Goal: Book appointment/travel/reservation

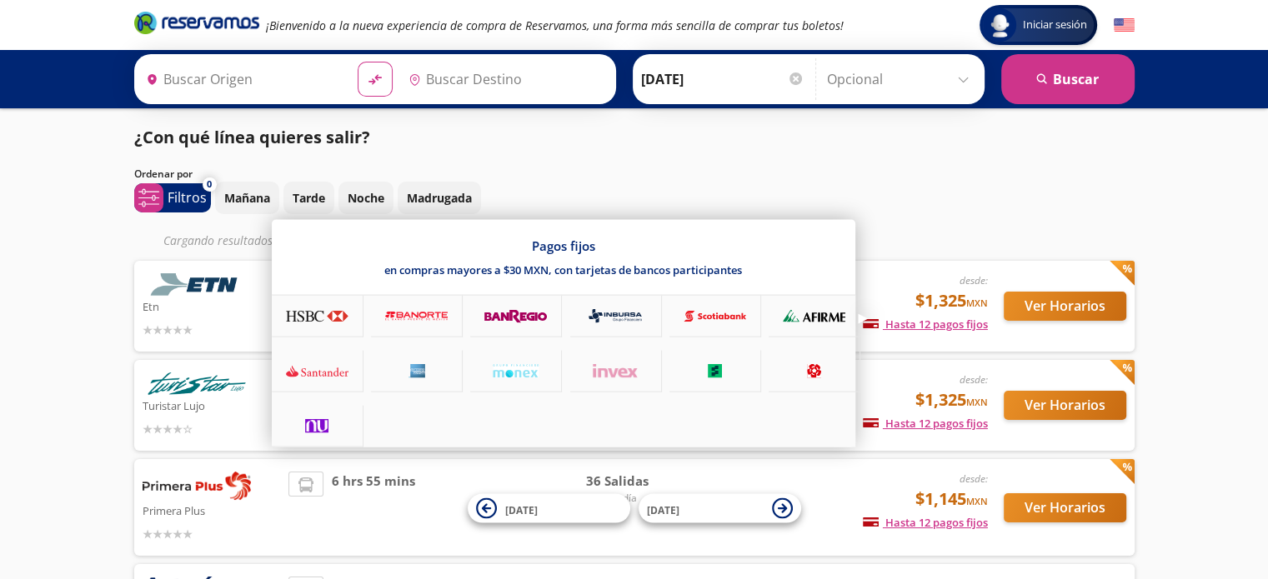
type input "[GEOGRAPHIC_DATA], [GEOGRAPHIC_DATA]"
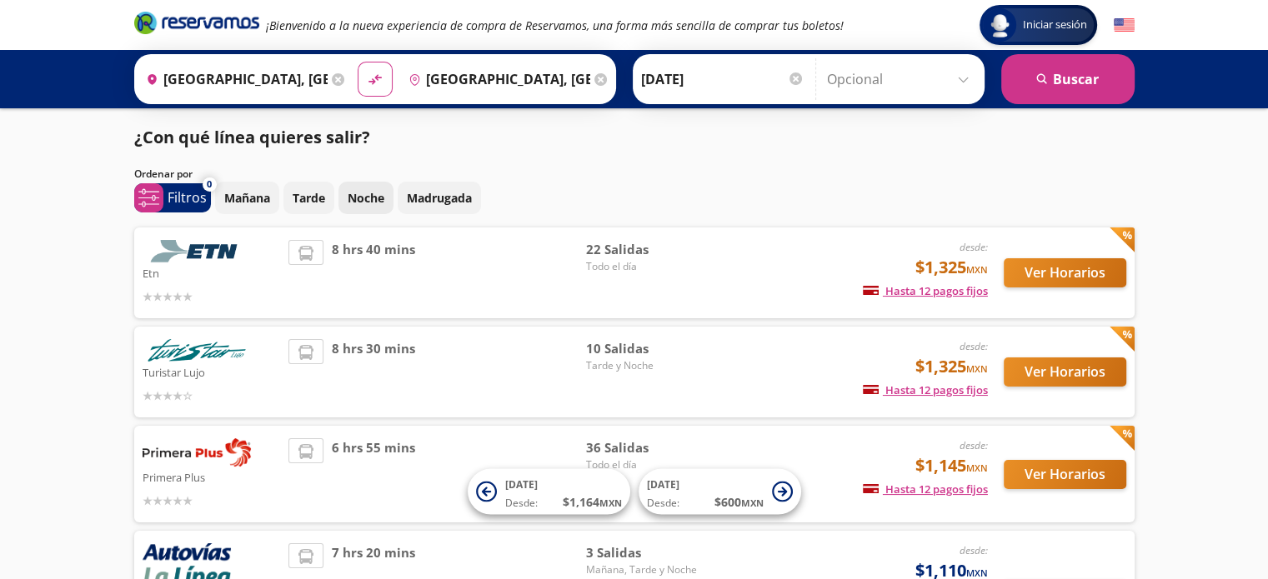
click at [356, 199] on p "Noche" at bounding box center [366, 198] width 37 height 18
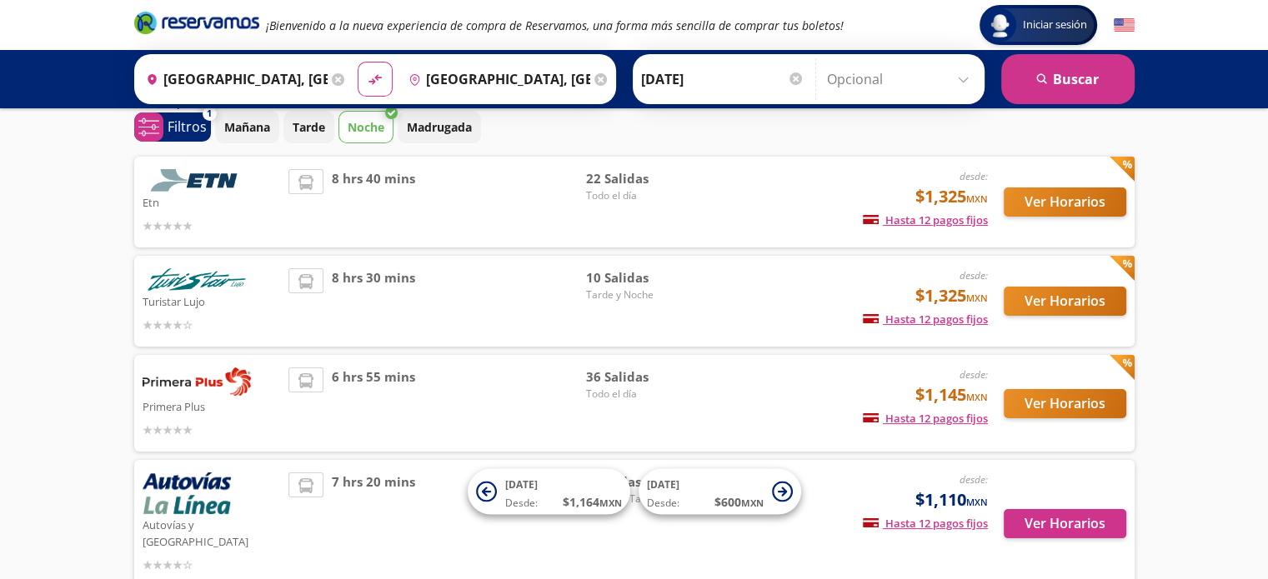
scroll to position [77, 0]
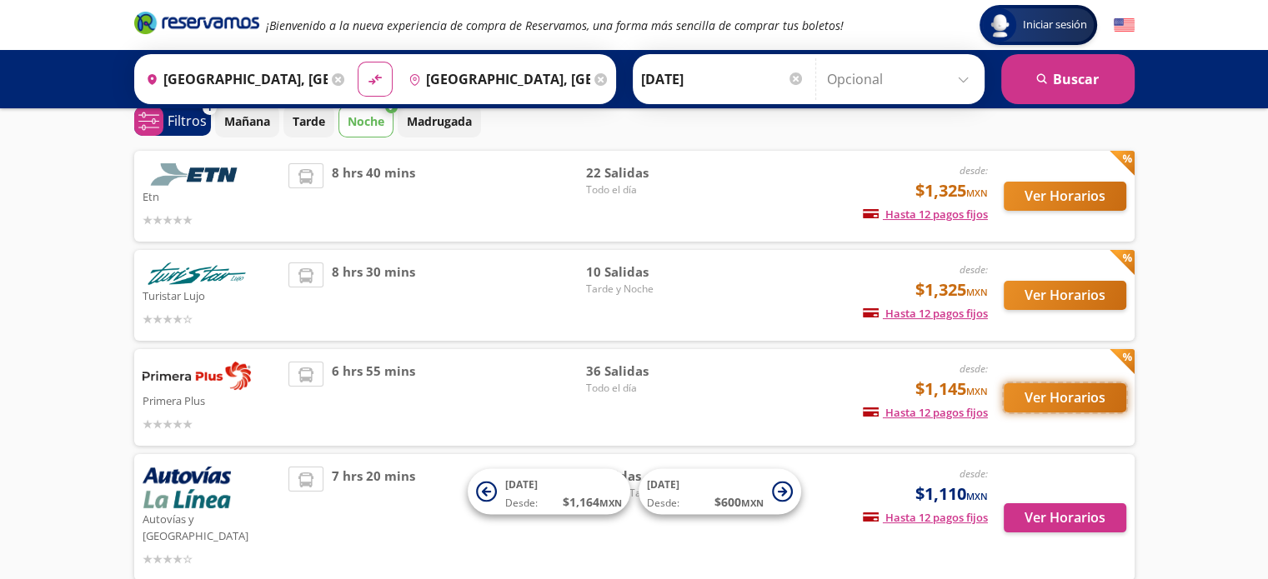
click at [1050, 404] on button "Ver Horarios" at bounding box center [1065, 397] width 123 height 29
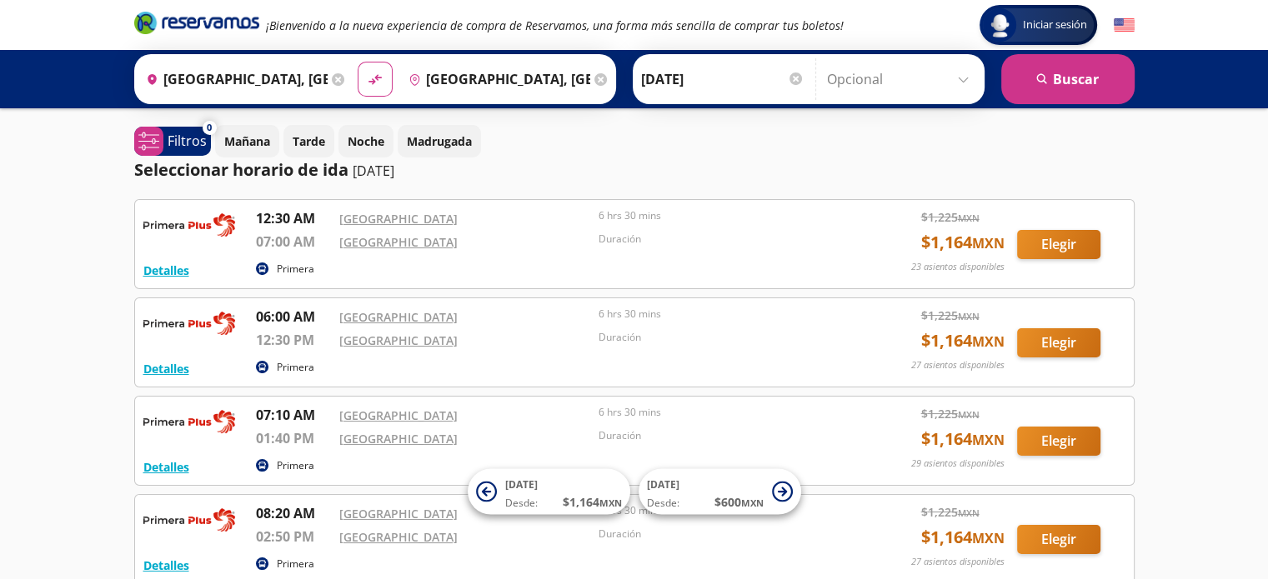
click at [656, 73] on input "[DATE]" at bounding box center [722, 79] width 163 height 42
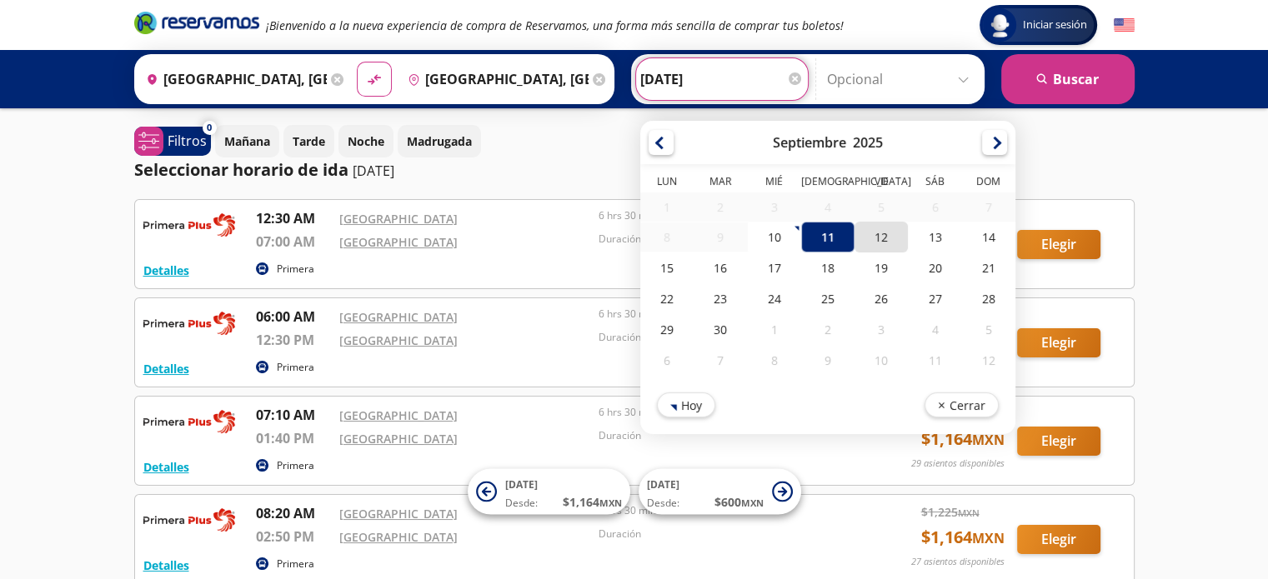
click at [874, 238] on div "12" at bounding box center [880, 237] width 53 height 31
type input "[DATE]"
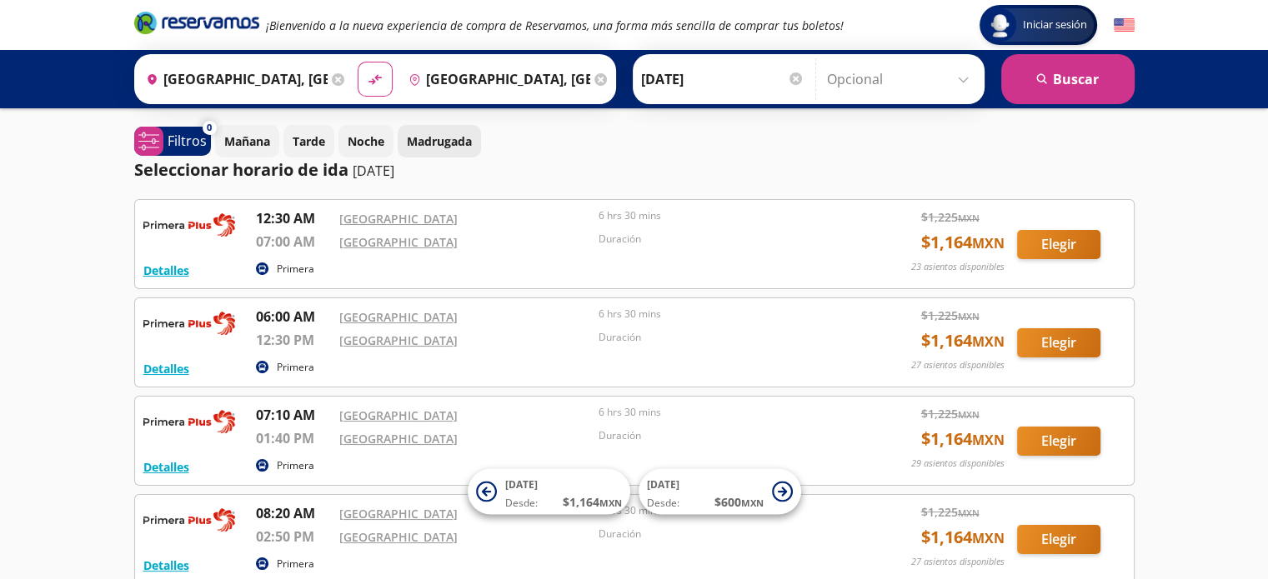
click at [432, 143] on p "Madrugada" at bounding box center [439, 142] width 65 height 18
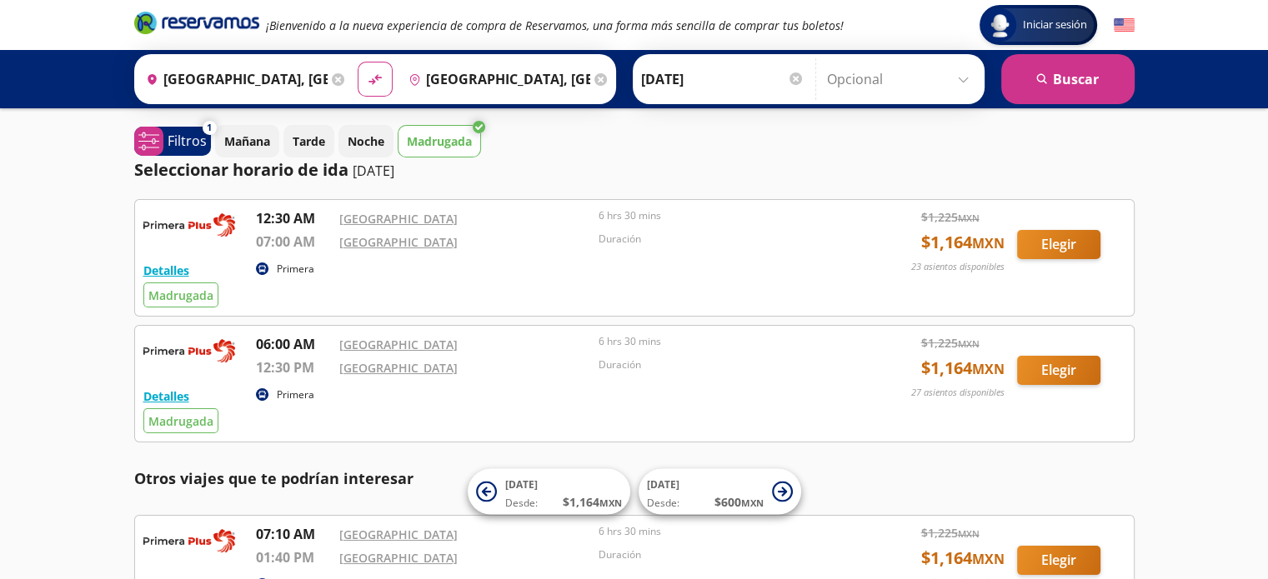
click at [334, 78] on icon at bounding box center [338, 79] width 13 height 13
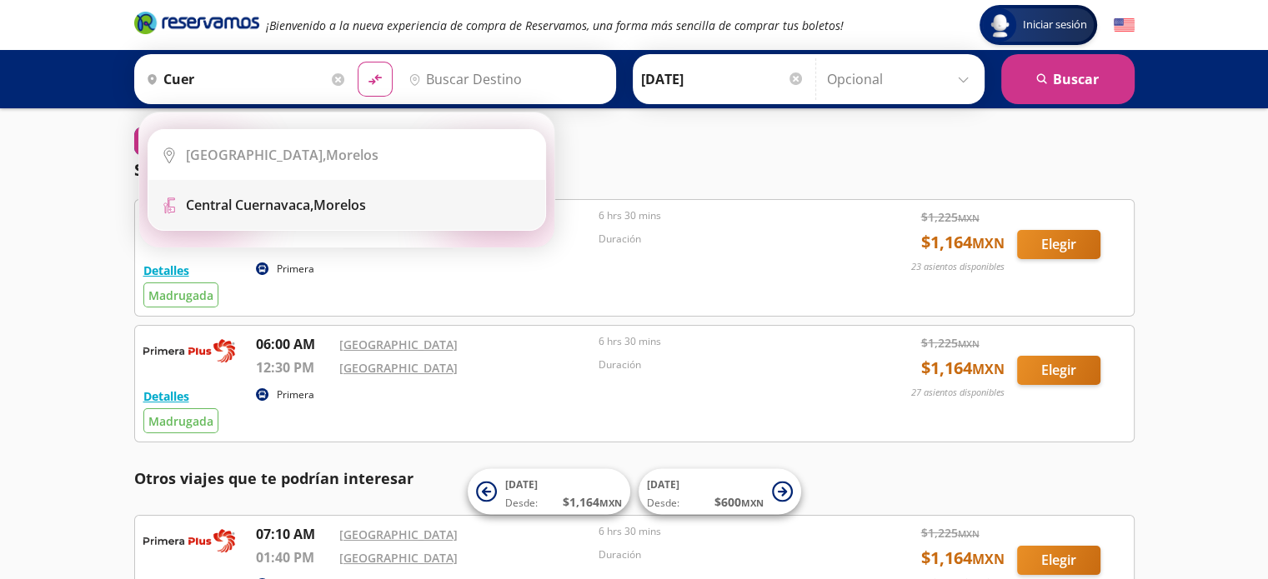
click at [251, 201] on b "Central Cuernavaca," at bounding box center [250, 205] width 128 height 18
type input "[GEOGRAPHIC_DATA], [GEOGRAPHIC_DATA]"
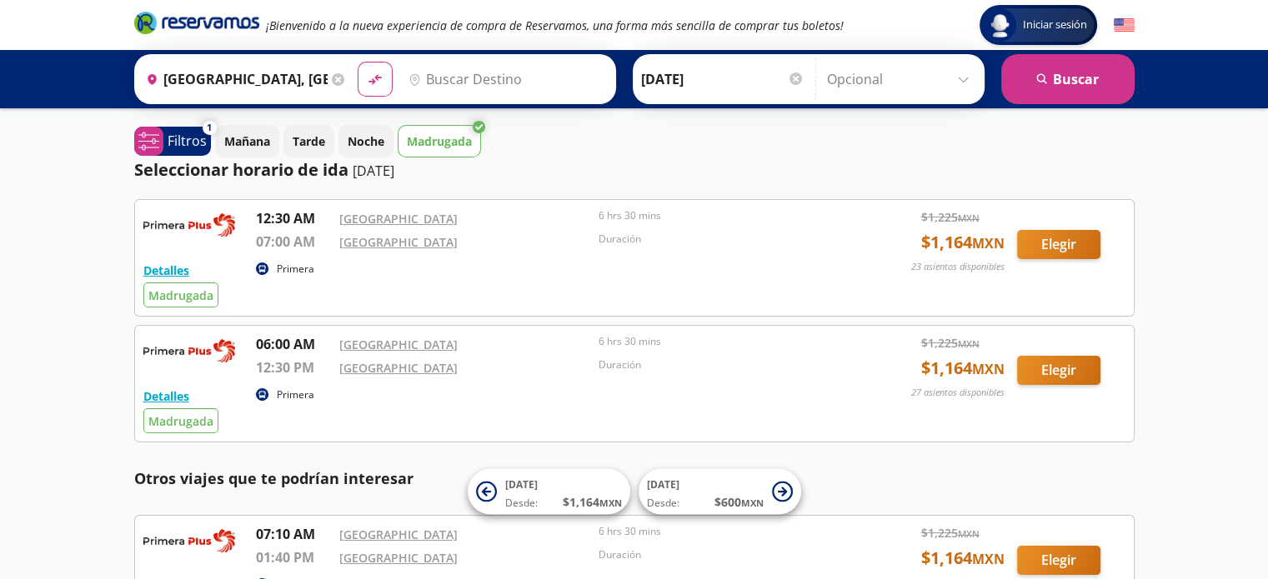
click at [475, 74] on input "Destino" at bounding box center [504, 79] width 205 height 42
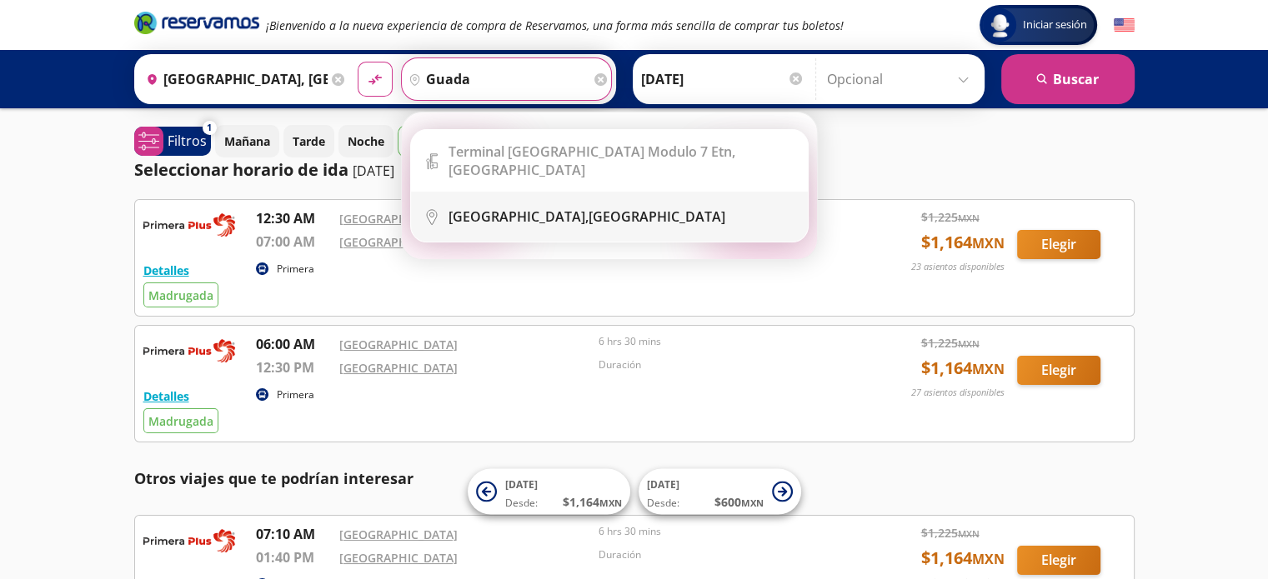
click at [502, 208] on b "[GEOGRAPHIC_DATA]," at bounding box center [518, 217] width 140 height 18
type input "[GEOGRAPHIC_DATA], [GEOGRAPHIC_DATA]"
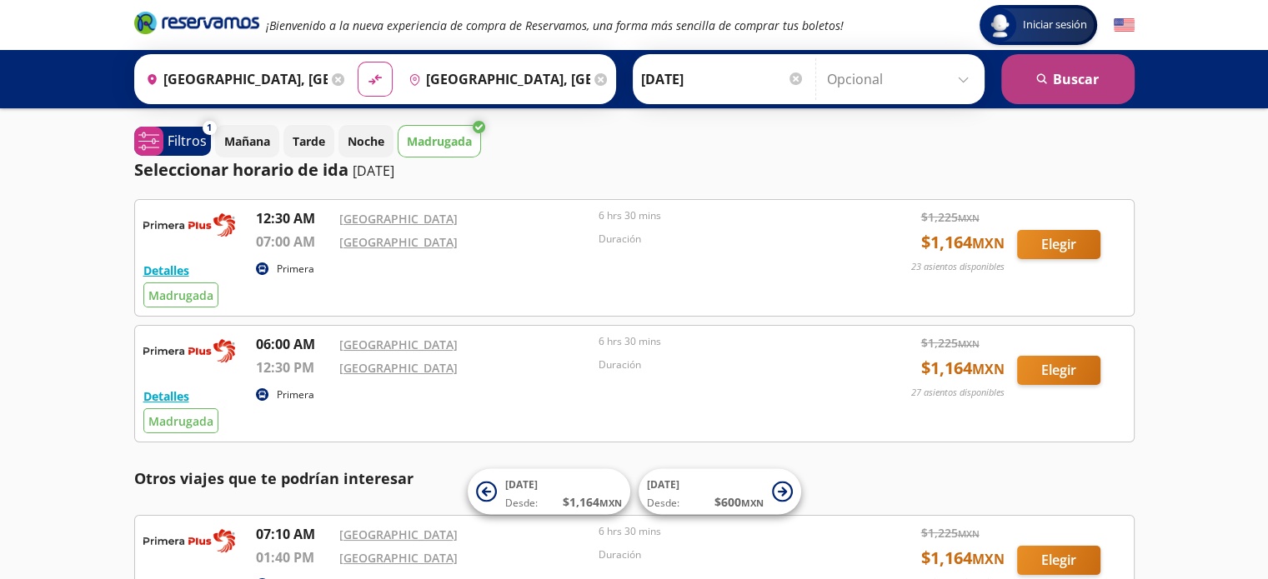
click at [1068, 69] on button "search [GEOGRAPHIC_DATA]" at bounding box center [1067, 79] width 133 height 50
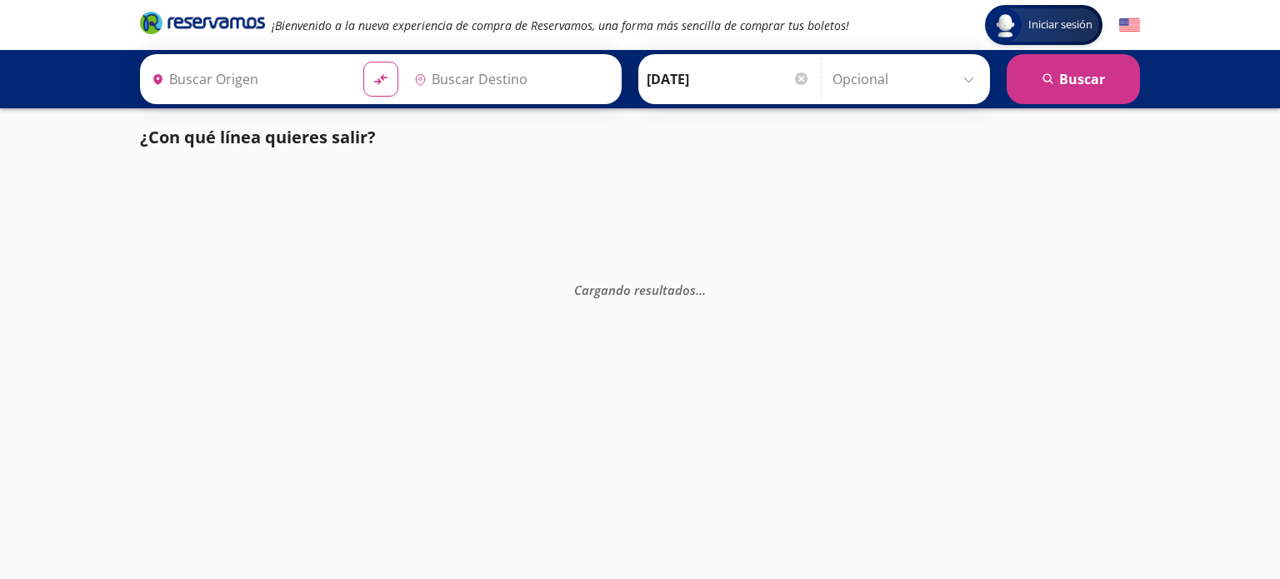
type input "[GEOGRAPHIC_DATA], [GEOGRAPHIC_DATA]"
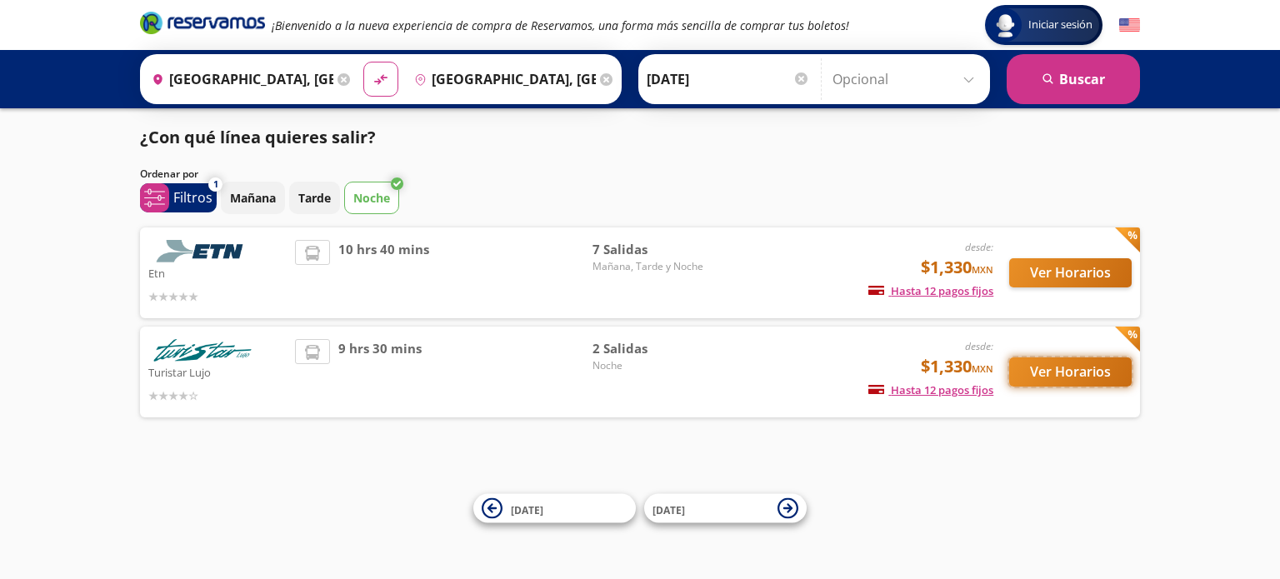
click at [1075, 363] on button "Ver Horarios" at bounding box center [1070, 372] width 123 height 29
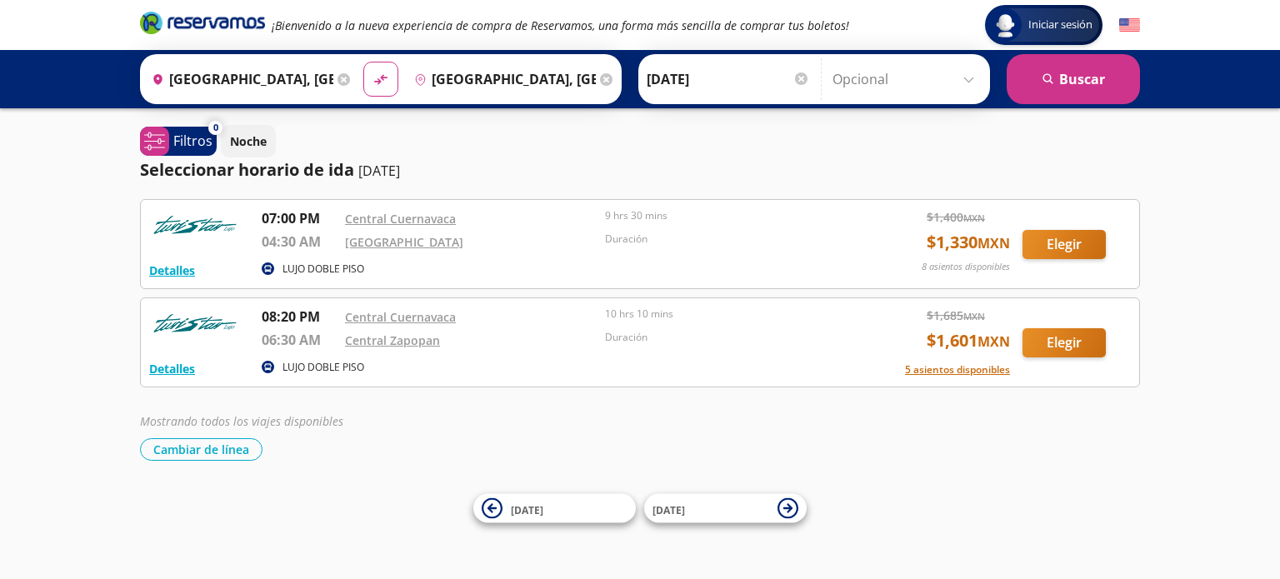
click at [173, 19] on icon "Brand Logo" at bounding box center [202, 22] width 125 height 25
